Goal: Task Accomplishment & Management: Manage account settings

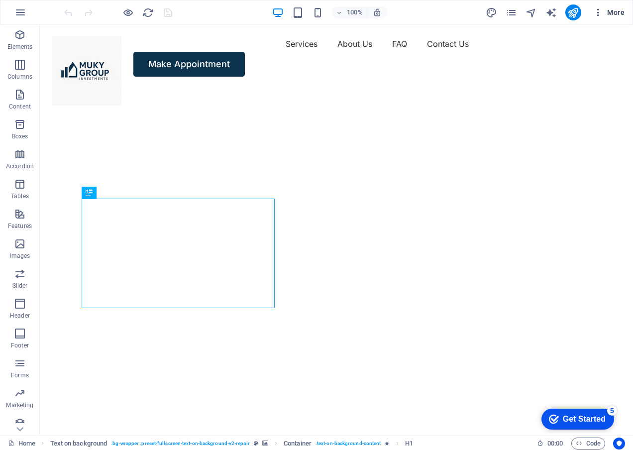
click at [598, 12] on icon "button" at bounding box center [598, 12] width 10 height 10
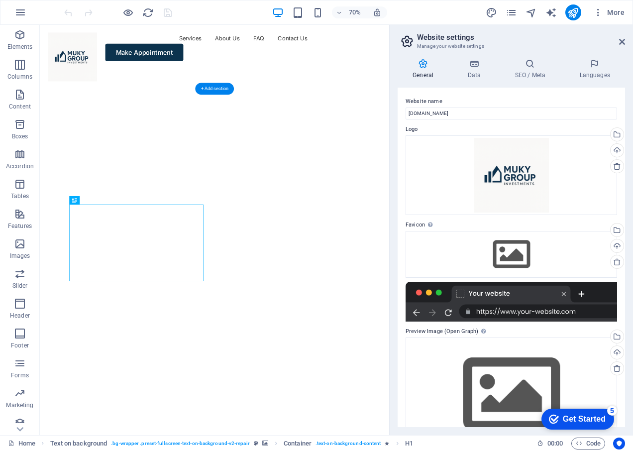
click at [235, 88] on img "1/4" at bounding box center [285, 88] width 491 height 0
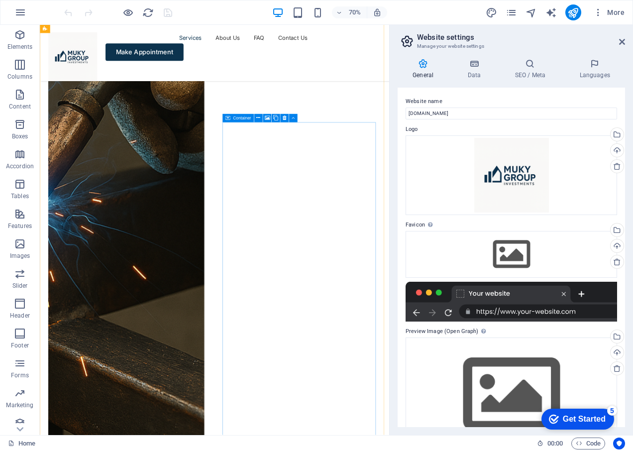
scroll to position [1492, 0]
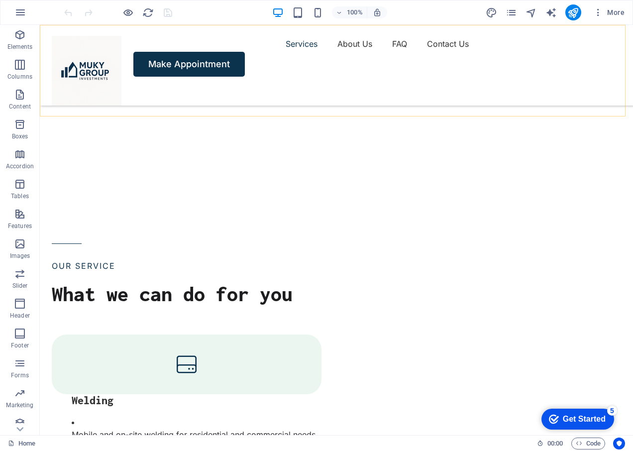
scroll to position [1293, 0]
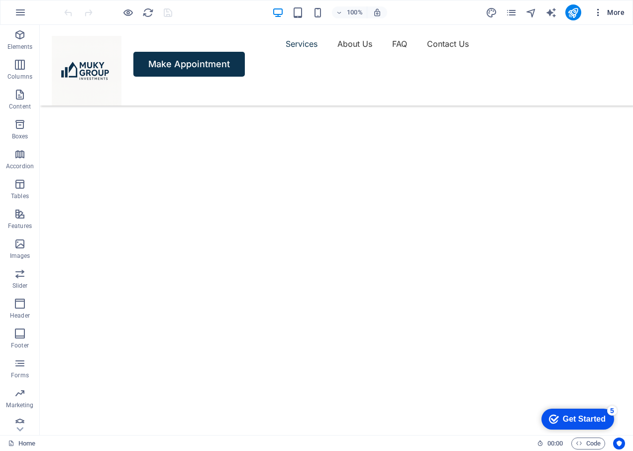
click at [598, 11] on icon "button" at bounding box center [598, 12] width 10 height 10
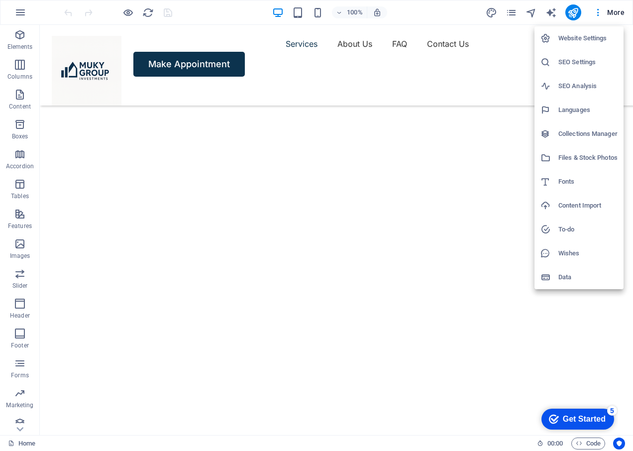
click at [572, 40] on h6 "Website Settings" at bounding box center [587, 38] width 59 height 12
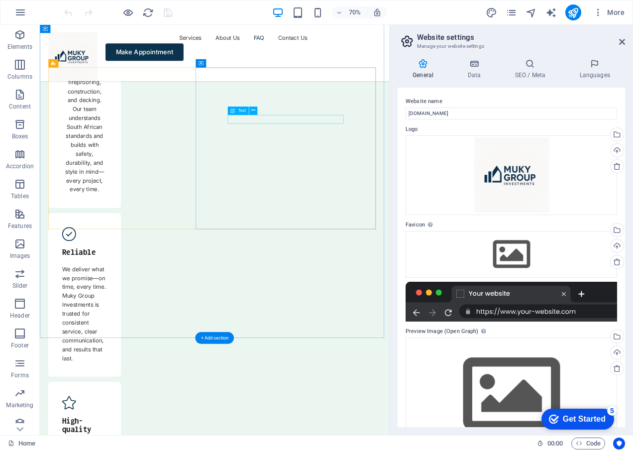
scroll to position [4425, 0]
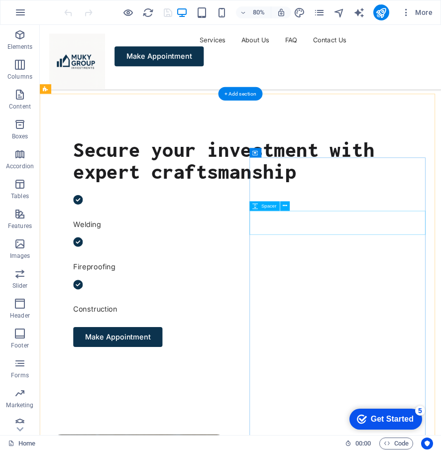
scroll to position [398, 0]
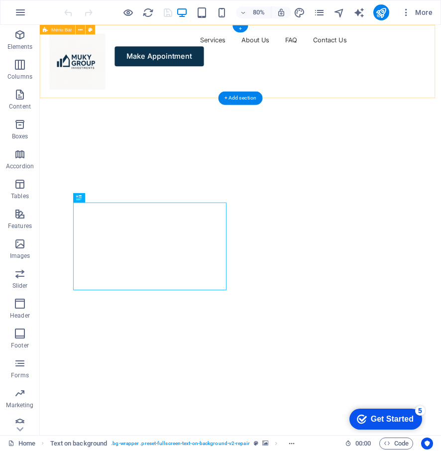
drag, startPoint x: 418, startPoint y: 38, endPoint x: 453, endPoint y: 34, distance: 35.1
click at [440, 34] on div "Services About Us FAQ Contact Us Make Appointment" at bounding box center [290, 56] width 501 height 63
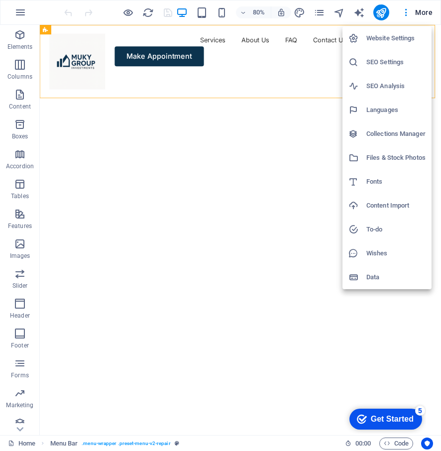
click at [397, 34] on h6 "Website Settings" at bounding box center [395, 38] width 59 height 12
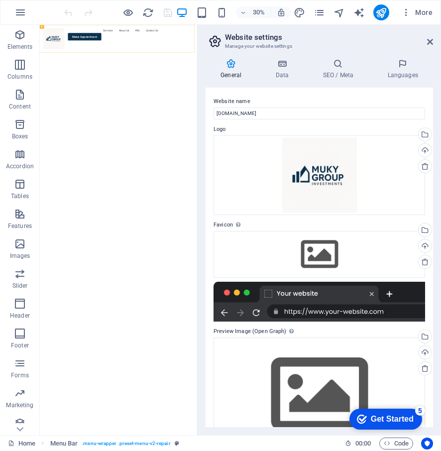
click at [0, 0] on icon at bounding box center [0, 0] width 0 height 0
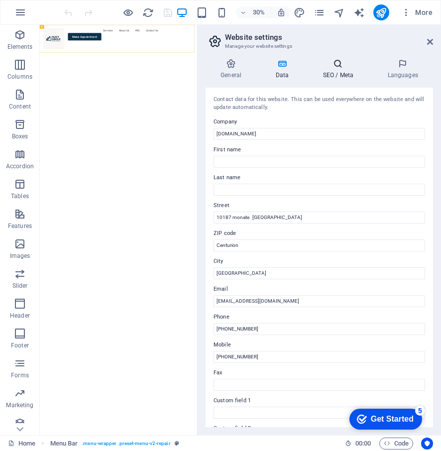
click at [330, 65] on icon at bounding box center [337, 64] width 61 height 10
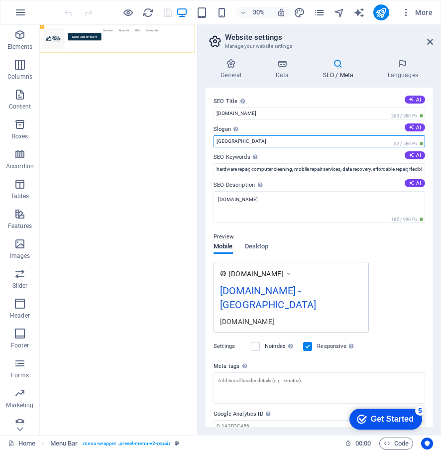
type input "B"
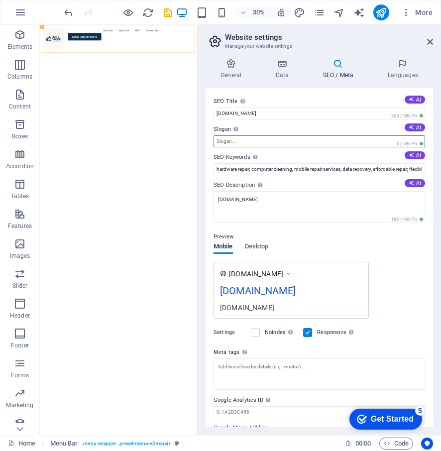
paste input "Crafting Strength, Securing Futures"
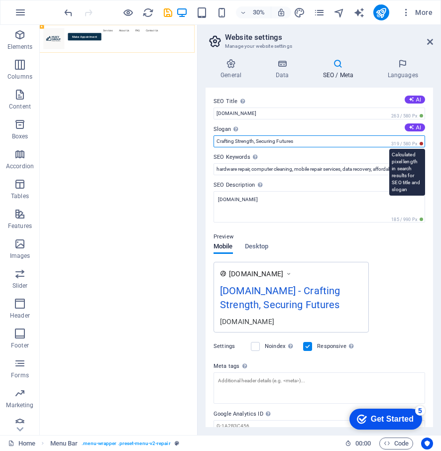
type input "Crafting Strength, Securing Futures"
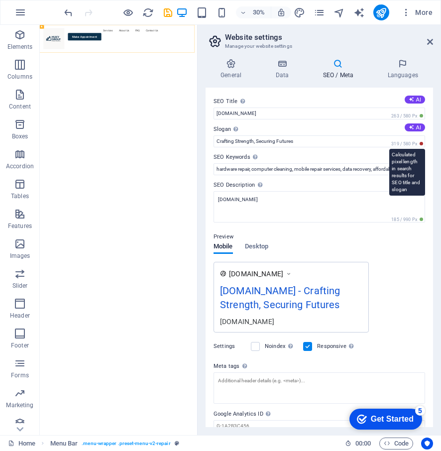
click at [417, 143] on span "319 / 580 Px" at bounding box center [407, 143] width 36 height 7
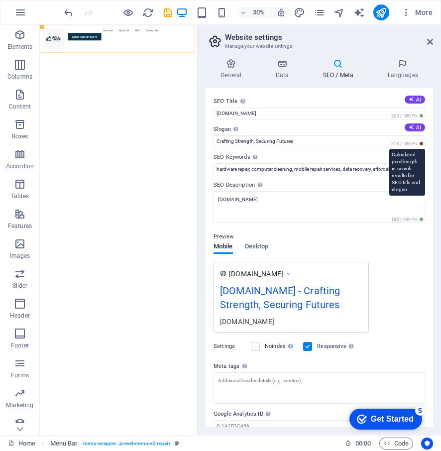
click at [420, 143] on span "319 / 580 Px" at bounding box center [407, 143] width 36 height 7
click at [319, 222] on div "SEO Title The title of your website - make it something that stands out in sear…" at bounding box center [318, 257] width 227 height 339
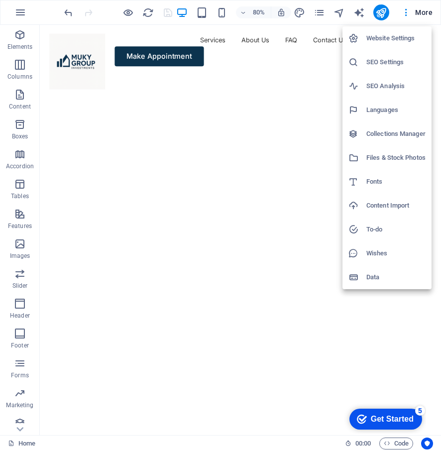
click at [392, 37] on h6 "Website Settings" at bounding box center [395, 38] width 59 height 12
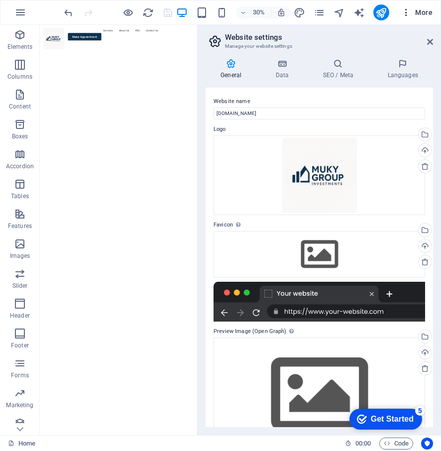
click at [421, 8] on span "More" at bounding box center [416, 12] width 31 height 10
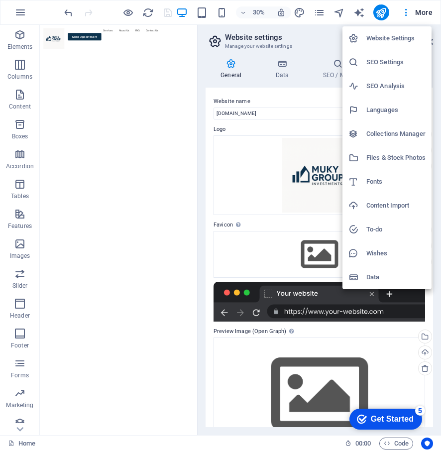
click at [396, 86] on h6 "SEO Analysis" at bounding box center [395, 86] width 59 height 12
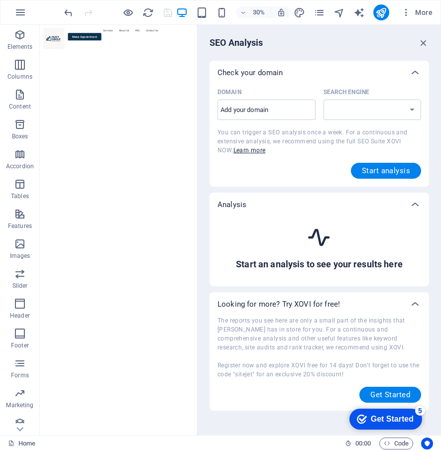
select select "[DOMAIN_NAME]"
click at [256, 111] on input "Domain ​" at bounding box center [266, 110] width 98 height 16
paste input "[DOMAIN_NAME]"
type input "[DOMAIN_NAME]"
click at [372, 174] on span "Start analysis" at bounding box center [386, 171] width 48 height 8
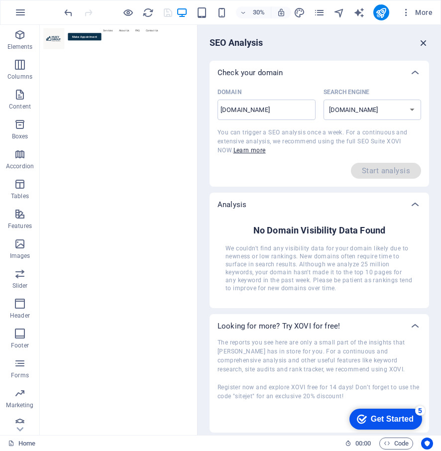
click at [423, 44] on icon "button" at bounding box center [423, 42] width 11 height 11
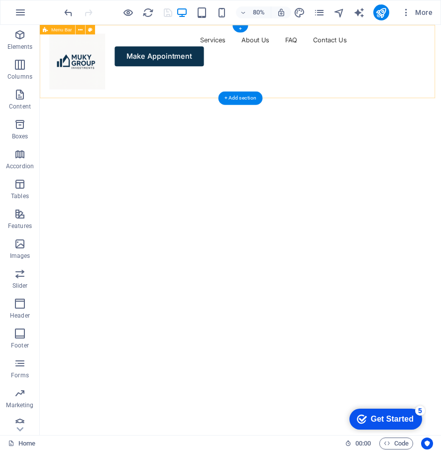
drag, startPoint x: 420, startPoint y: 36, endPoint x: 416, endPoint y: 51, distance: 15.0
click at [416, 51] on div "Services About Us FAQ Contact Us Make Appointment" at bounding box center [290, 56] width 501 height 63
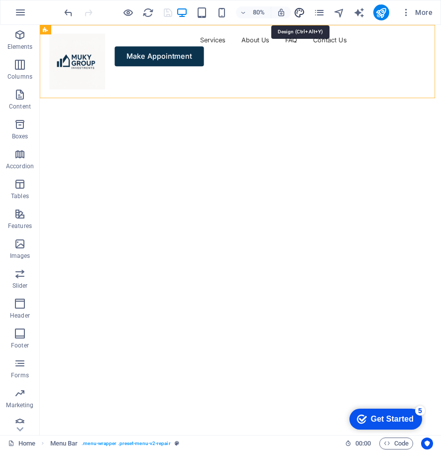
click at [296, 14] on icon "design" at bounding box center [298, 12] width 11 height 11
select select "px"
select select "400"
select select "px"
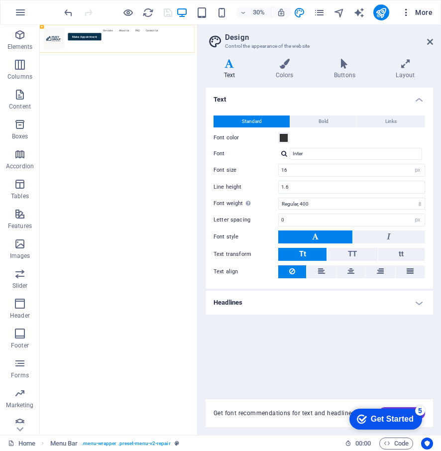
click at [0, 0] on button "More" at bounding box center [0, 0] width 0 height 0
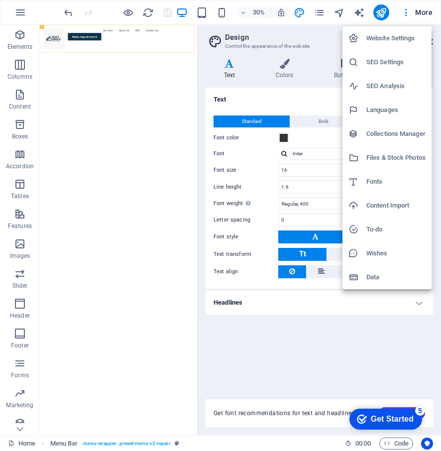
click at [383, 9] on div at bounding box center [220, 225] width 441 height 451
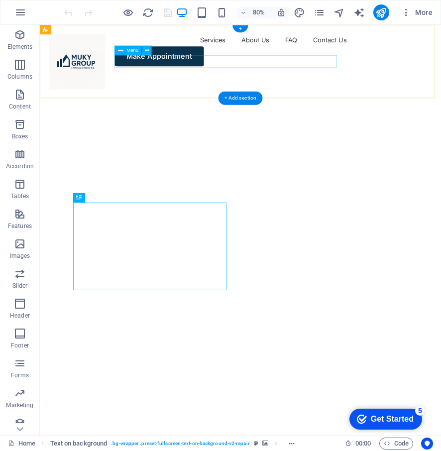
click at [217, 52] on nav "Services About Us FAQ Contact Us" at bounding box center [290, 44] width 477 height 16
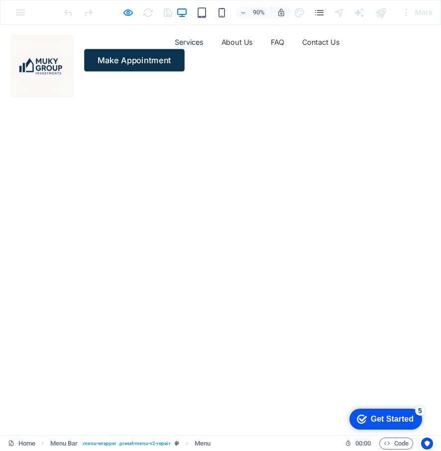
click at [194, 52] on link "Services" at bounding box center [210, 44] width 32 height 16
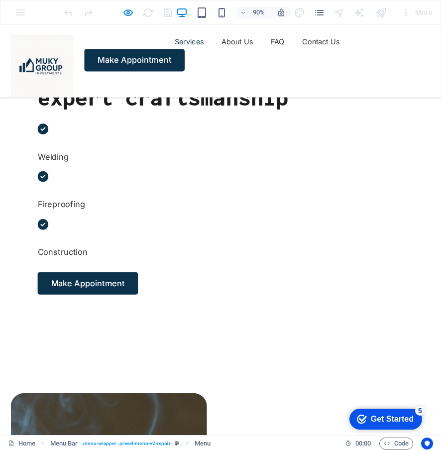
scroll to position [339, 0]
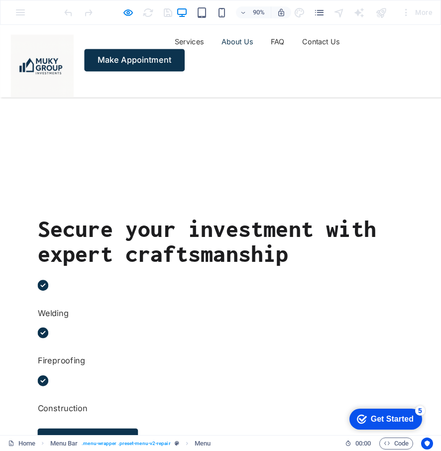
click at [246, 52] on link "About Us" at bounding box center [263, 44] width 35 height 16
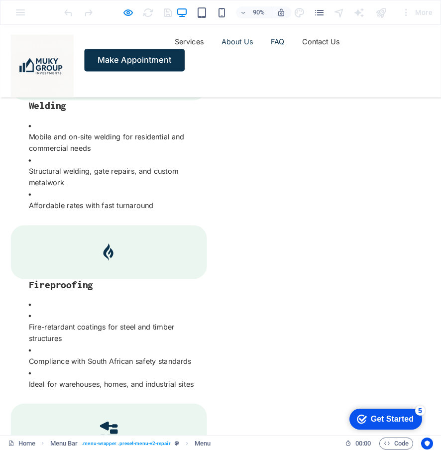
click at [300, 52] on link "FAQ" at bounding box center [307, 44] width 15 height 16
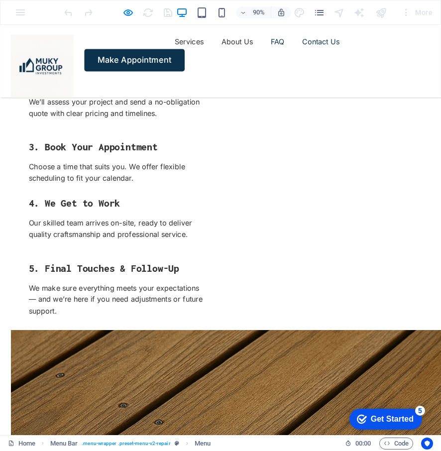
click at [335, 52] on link "Contact Us" at bounding box center [356, 44] width 42 height 16
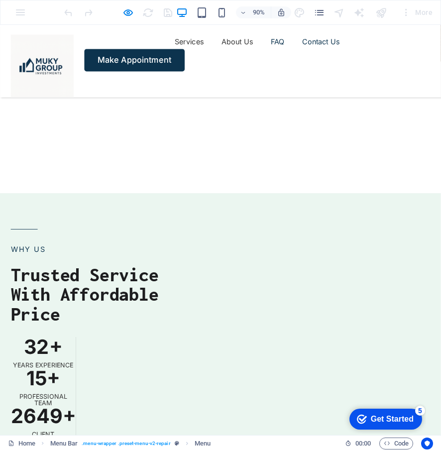
scroll to position [3499, 0]
